Goal: Obtain resource: Obtain resource

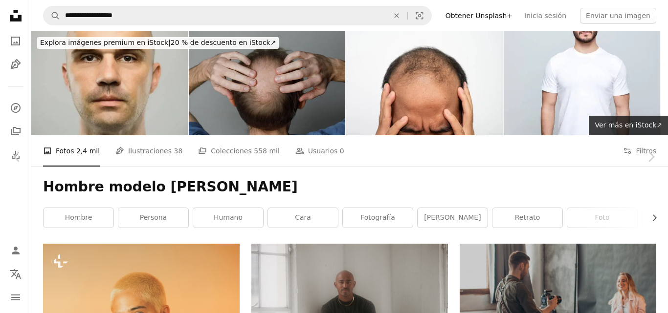
scroll to position [26313, 0]
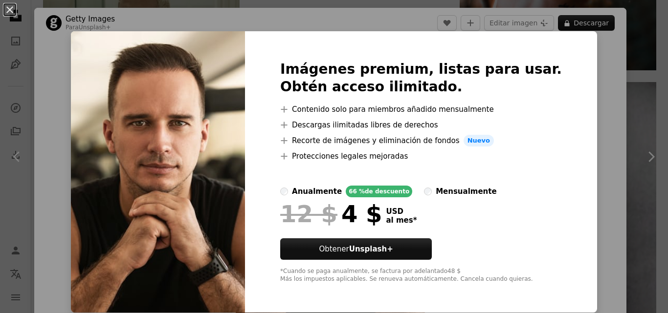
click at [191, 23] on div "An X shape Imágenes premium, listas para usar. Obtén acceso ilimitado. A plus s…" at bounding box center [334, 156] width 668 height 313
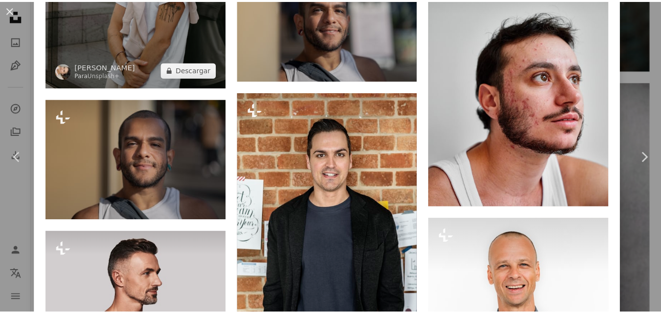
scroll to position [2430, 0]
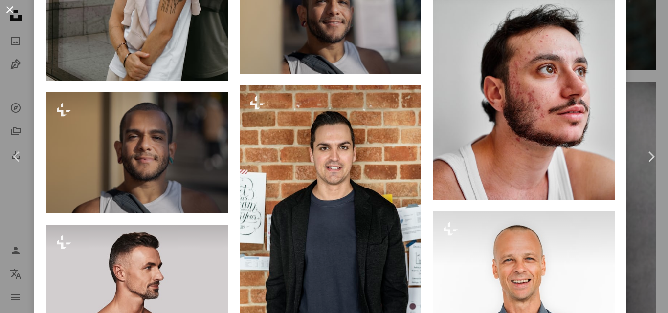
click at [13, 11] on button "An X shape" at bounding box center [10, 10] width 12 height 12
